Goal: Connect with others: Connect with others

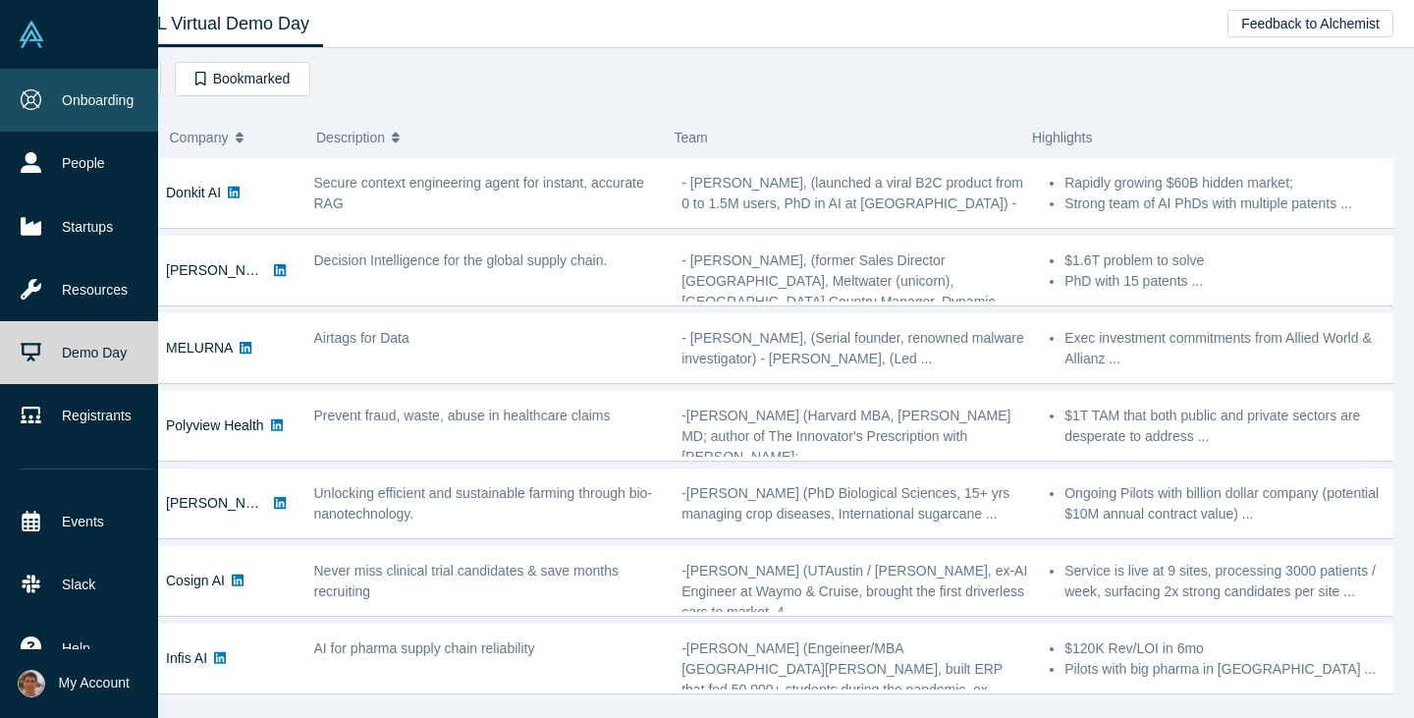
click at [84, 113] on link "Onboarding" at bounding box center [86, 100] width 173 height 63
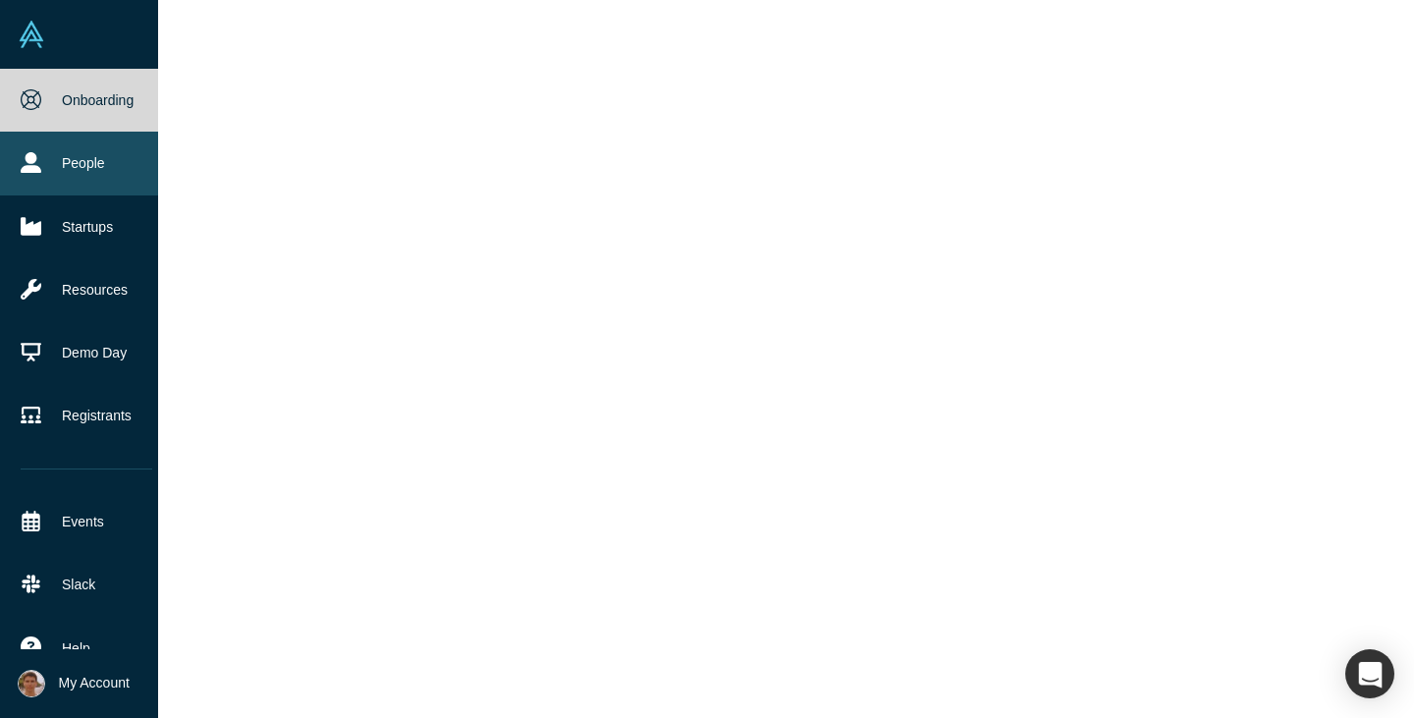
click at [53, 189] on link "People" at bounding box center [86, 163] width 173 height 63
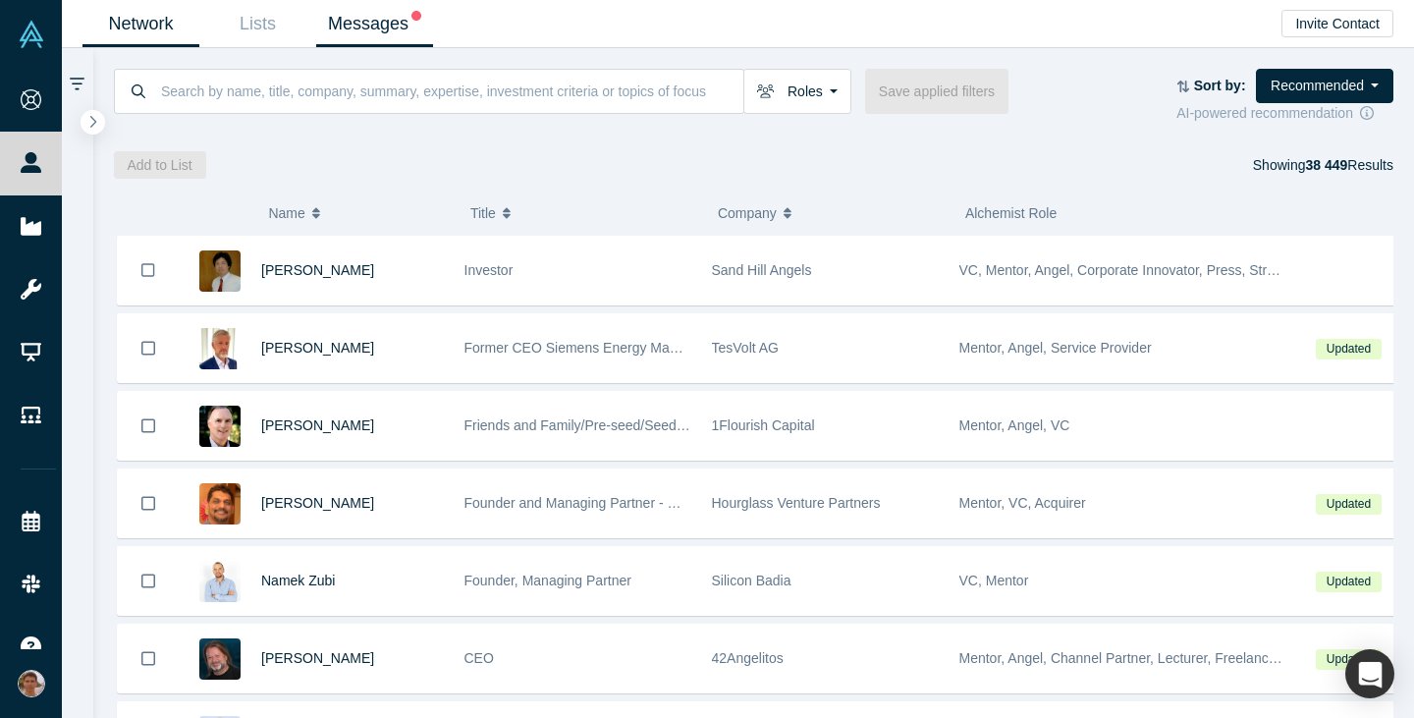
click at [408, 25] on span at bounding box center [414, 24] width 13 height 20
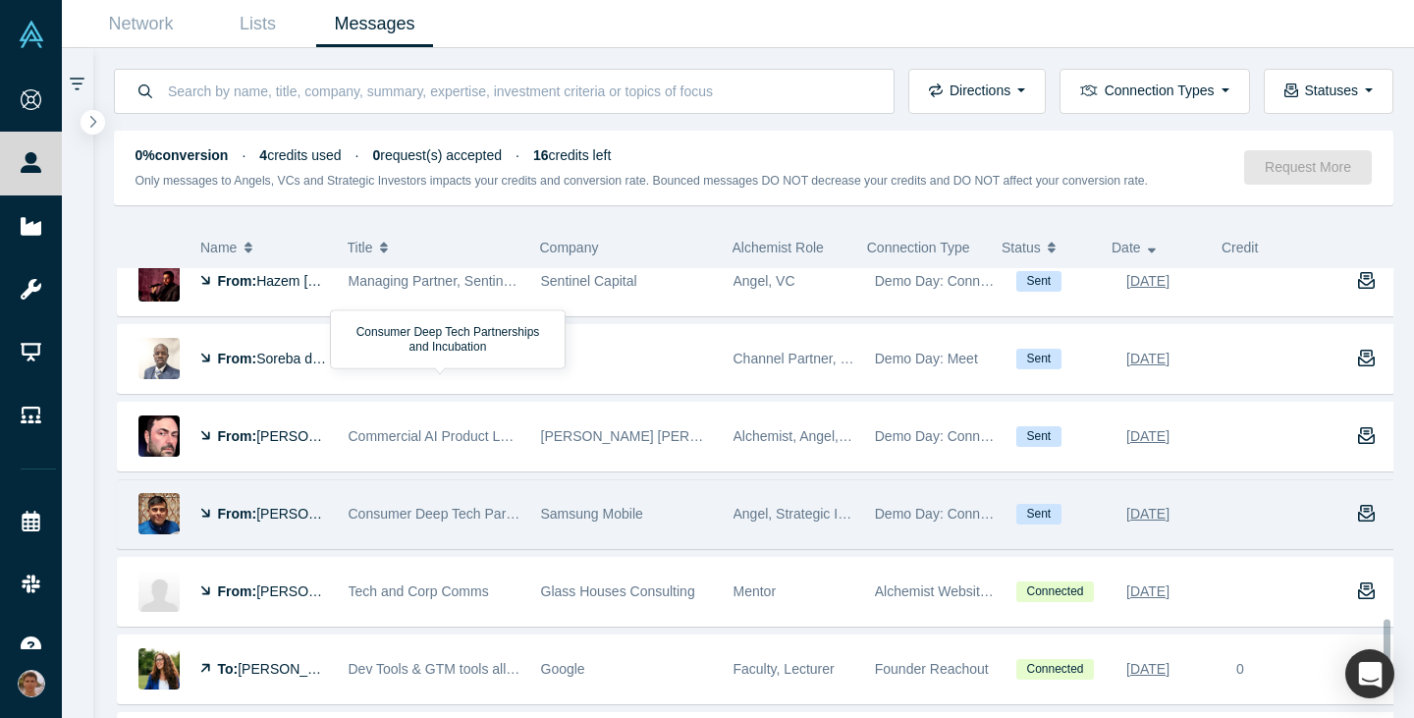
scroll to position [2452, 0]
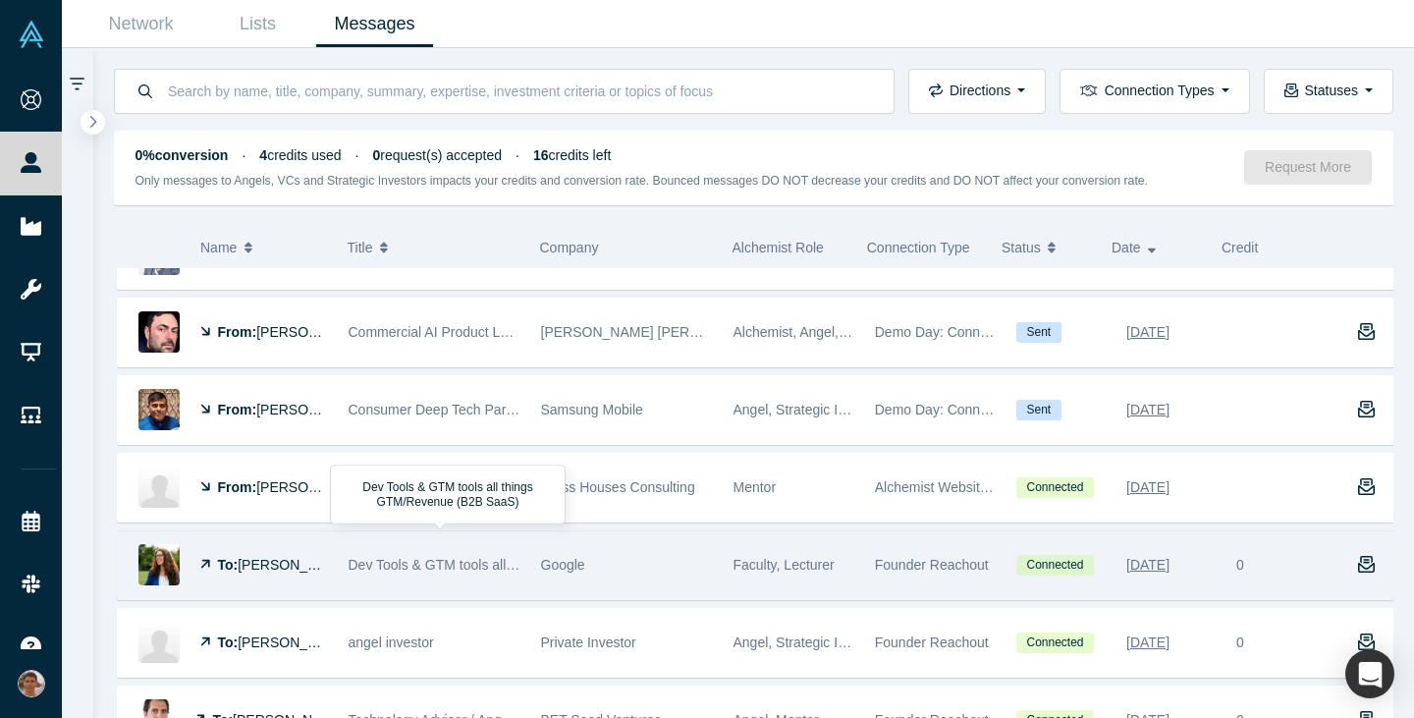
click at [440, 566] on span "Dev Tools & GTM tools all things GTM/Revenue (B2B SaaS)" at bounding box center [533, 565] width 368 height 16
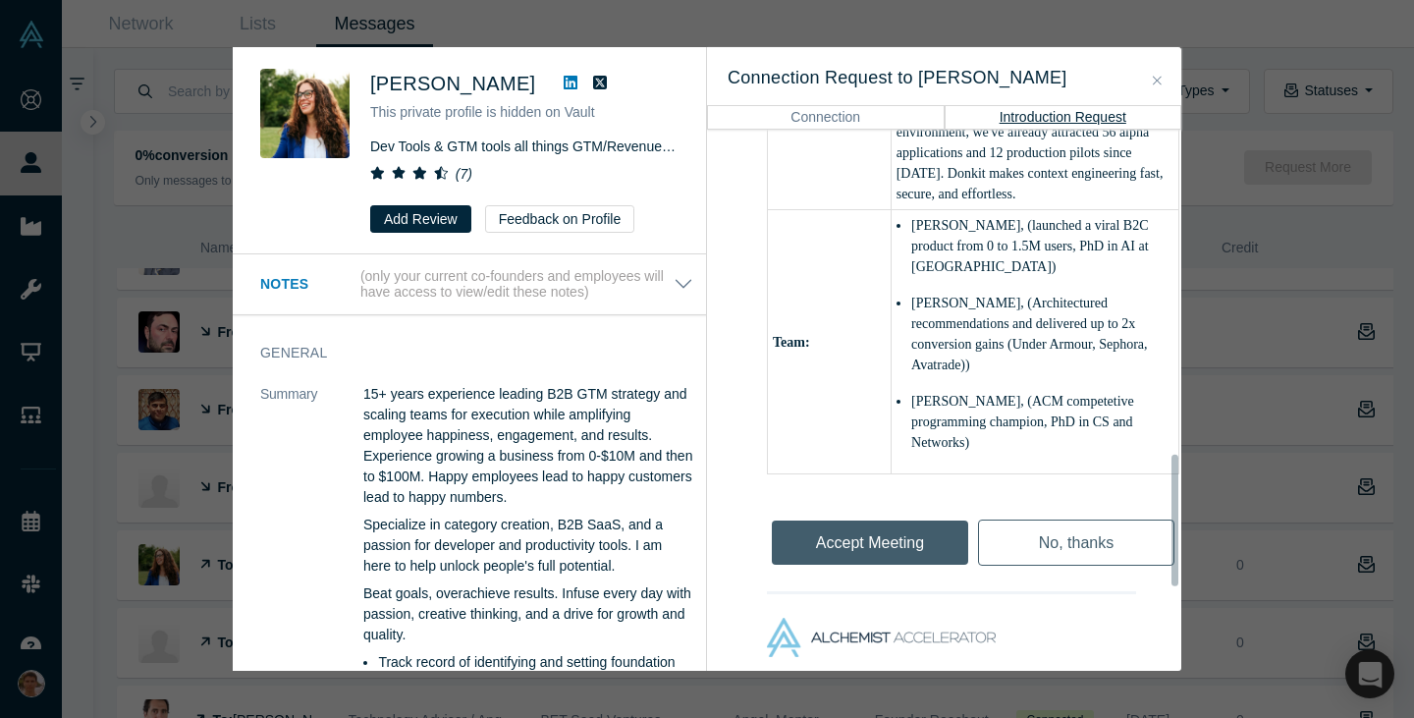
scroll to position [1332, 0]
click at [858, 562] on div "Accept Meeting" at bounding box center [870, 537] width 206 height 66
click at [204, 496] on div "Was the recommendation useful? [PERSON_NAME] This private profile is hidden on …" at bounding box center [707, 359] width 1414 height 718
